Goal: Navigation & Orientation: Find specific page/section

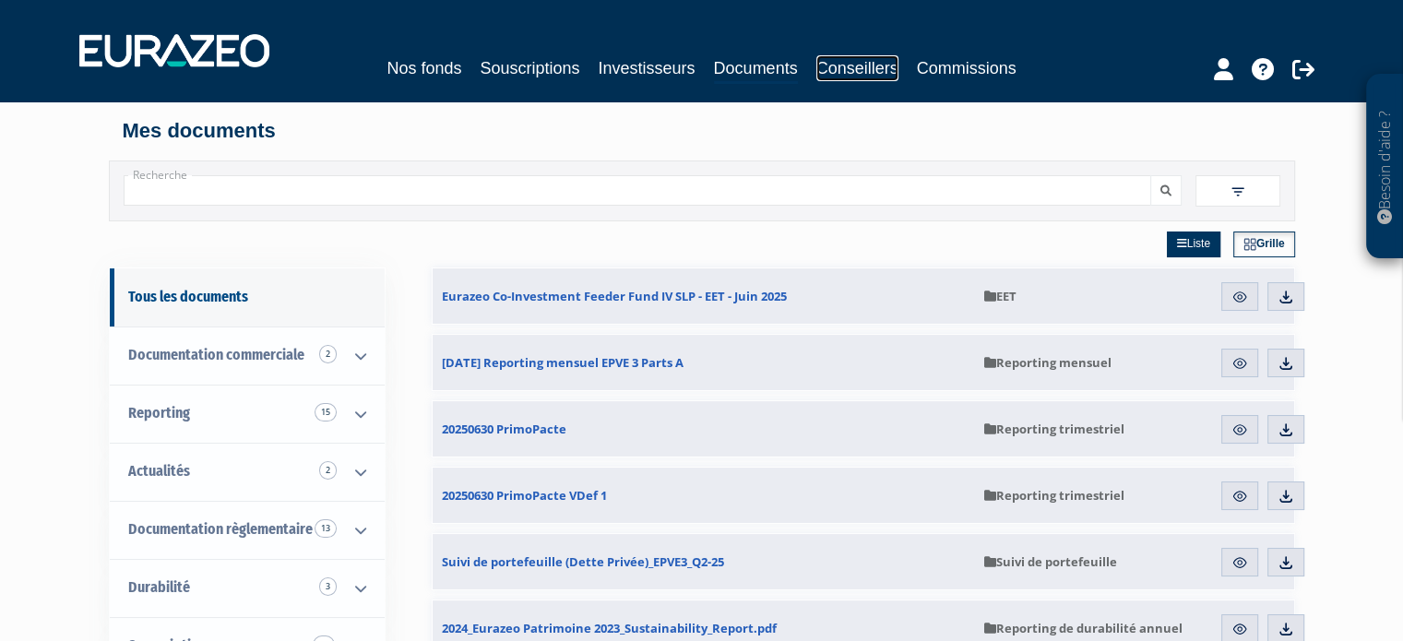
click at [833, 67] on link "Conseillers" at bounding box center [857, 68] width 82 height 26
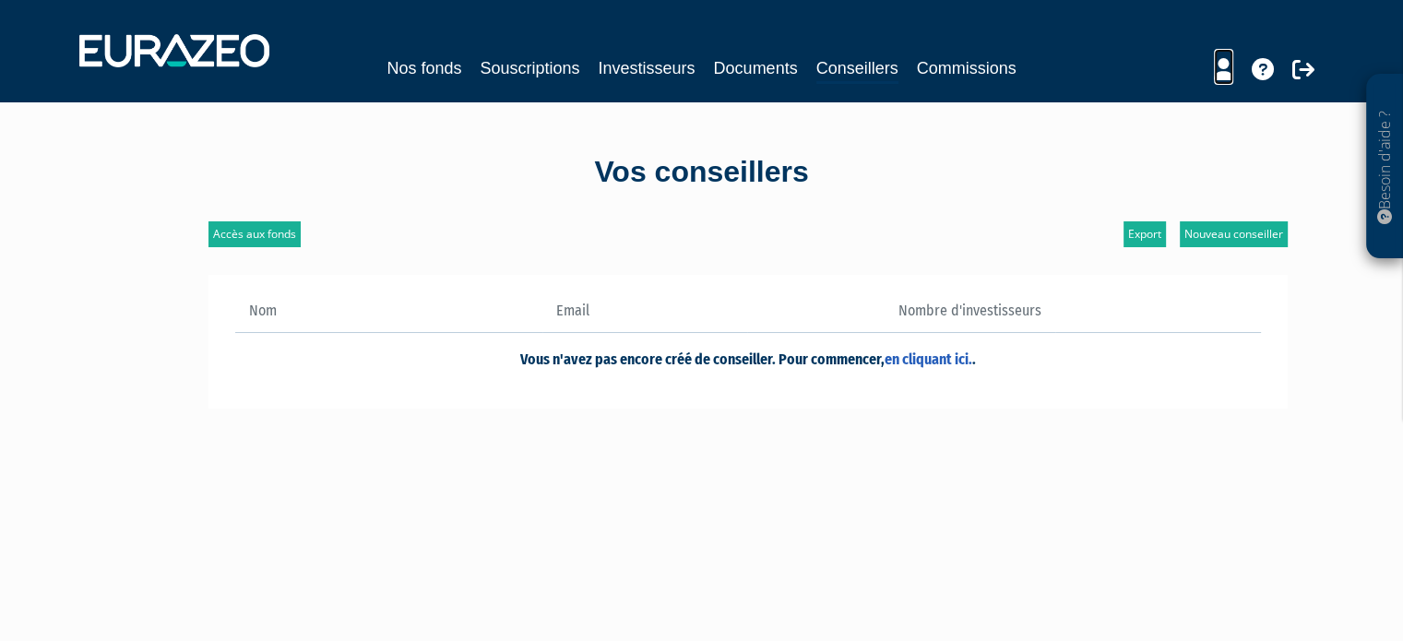
click at [1224, 65] on icon at bounding box center [1223, 69] width 19 height 22
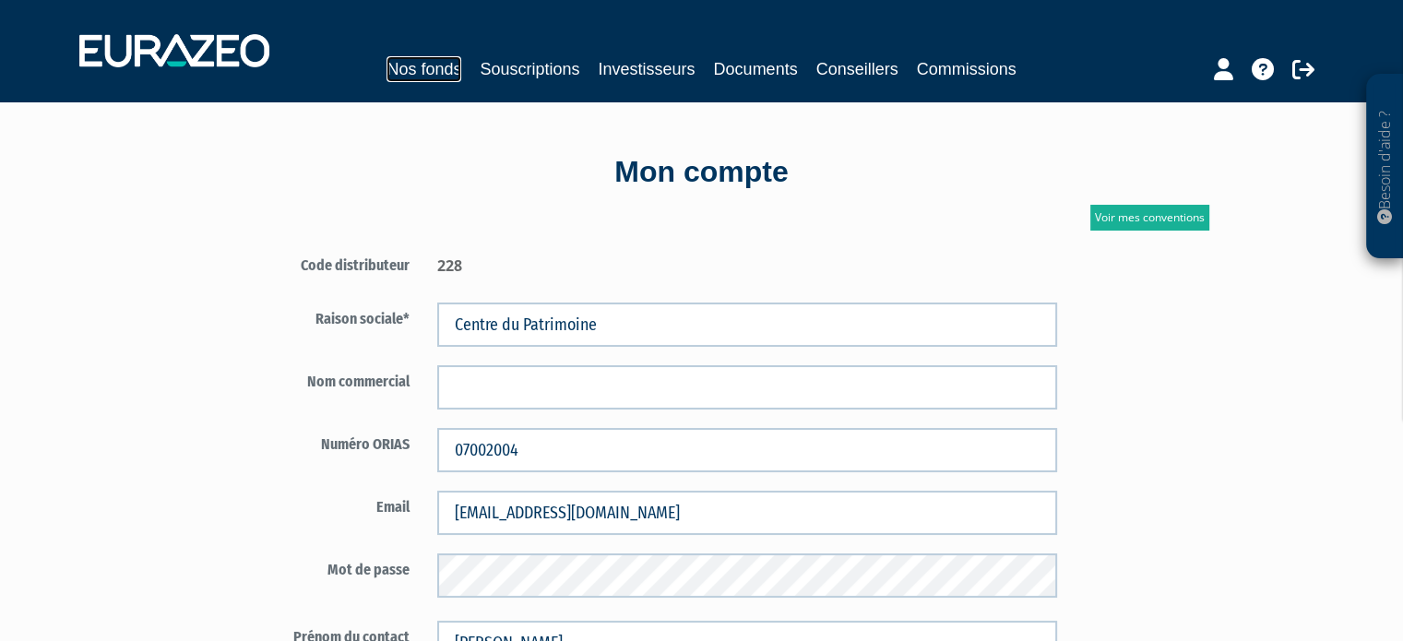
click at [421, 69] on link "Nos fonds" at bounding box center [423, 69] width 75 height 26
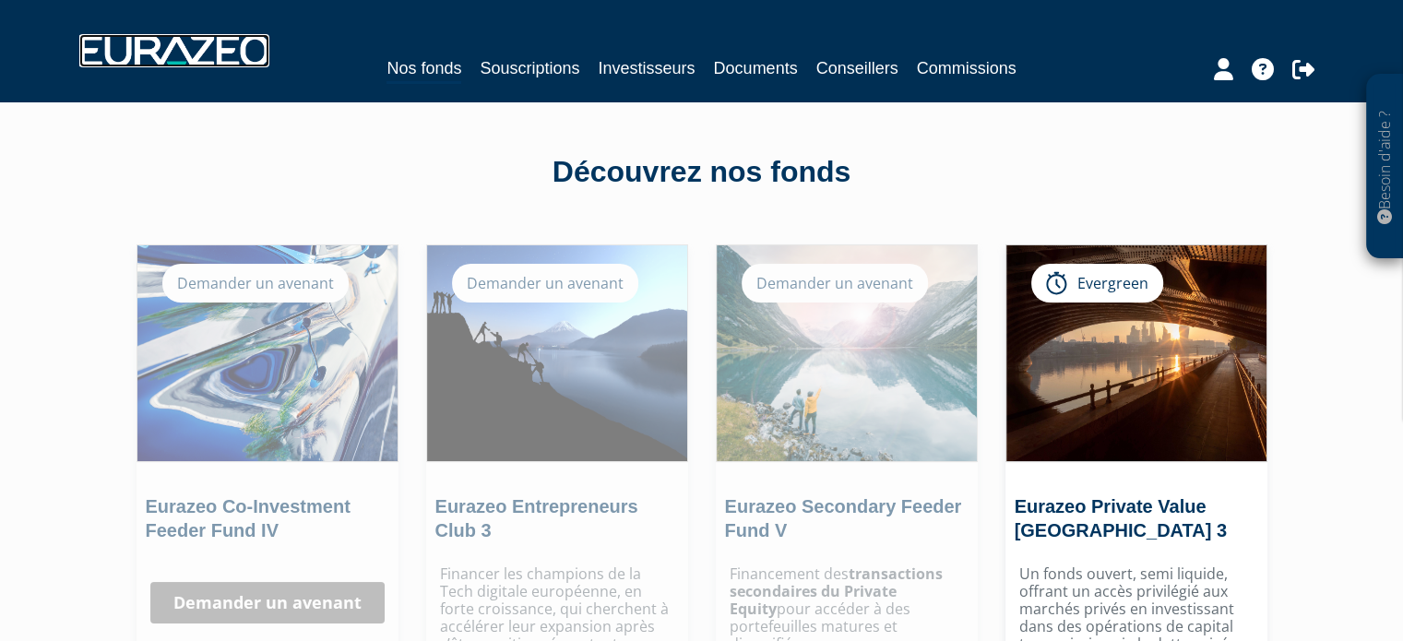
click at [170, 47] on img at bounding box center [174, 50] width 190 height 33
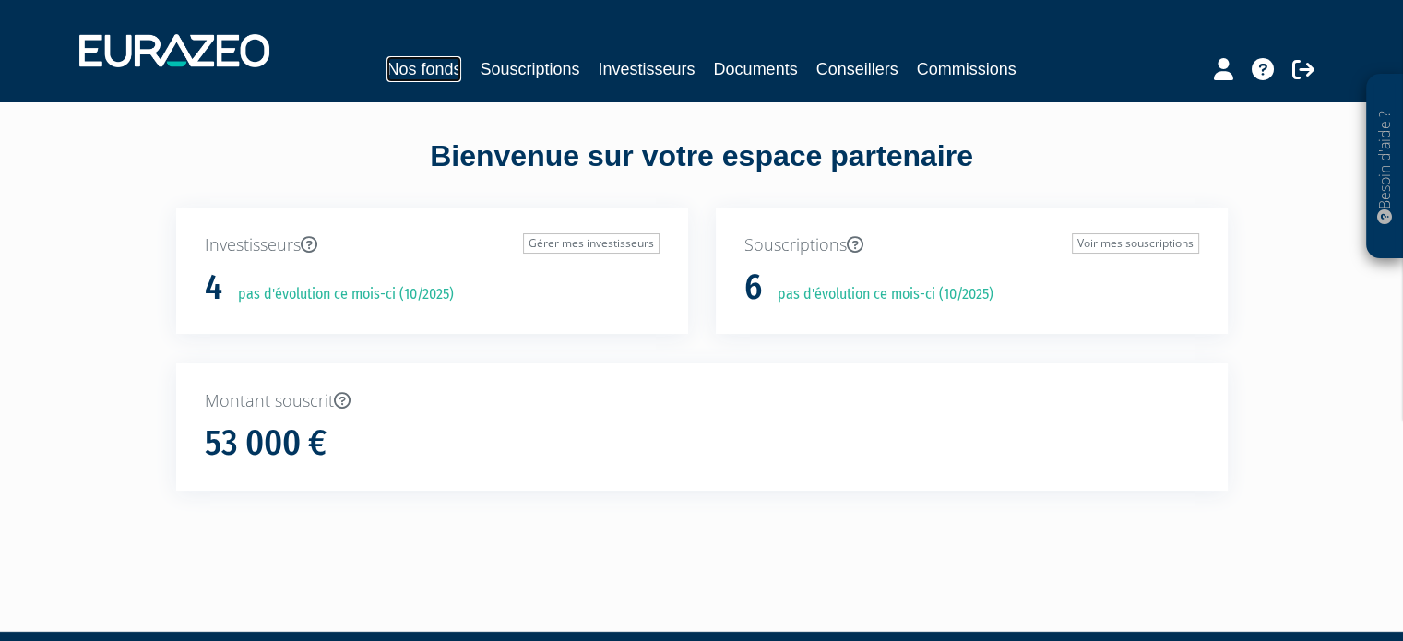
click at [416, 72] on link "Nos fonds" at bounding box center [423, 69] width 75 height 26
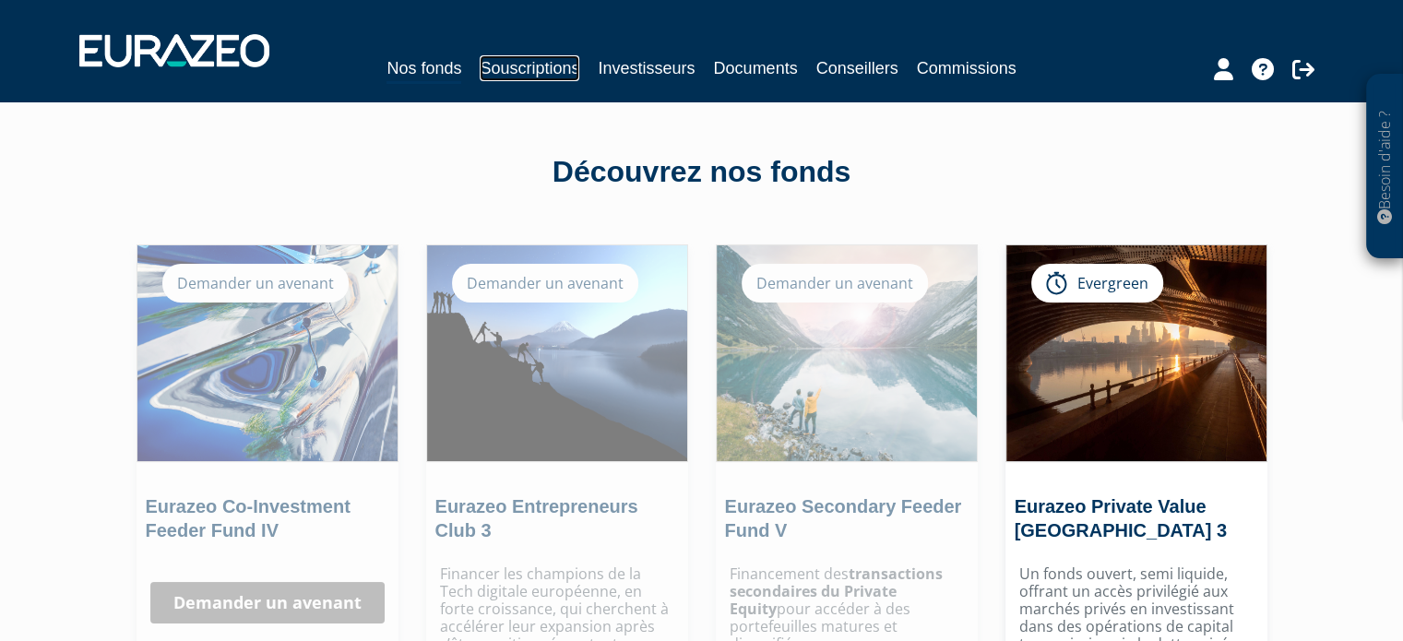
click at [511, 62] on link "Souscriptions" at bounding box center [530, 68] width 100 height 26
